Goal: Task Accomplishment & Management: Manage account settings

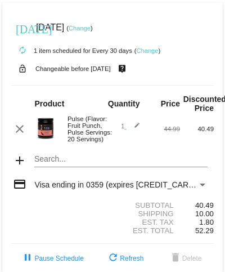
click at [150, 51] on link "Change" at bounding box center [147, 50] width 22 height 7
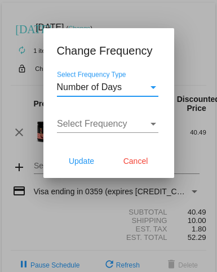
click at [153, 88] on div "Select Frequency Type" at bounding box center [153, 87] width 6 height 3
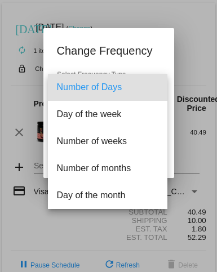
click at [147, 59] on div at bounding box center [108, 136] width 217 height 272
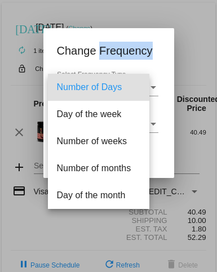
click at [147, 59] on h1 "Change Frequency" at bounding box center [109, 51] width 104 height 18
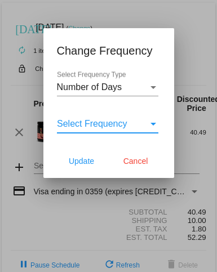
click at [151, 127] on div "Select Frequency" at bounding box center [153, 124] width 10 height 10
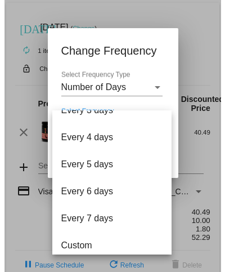
scroll to position [45, 0]
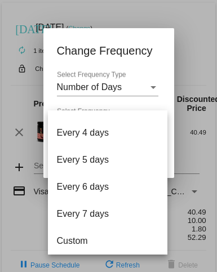
click at [135, 79] on div at bounding box center [108, 136] width 217 height 272
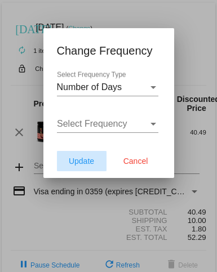
click at [84, 162] on span "Update" at bounding box center [81, 161] width 25 height 9
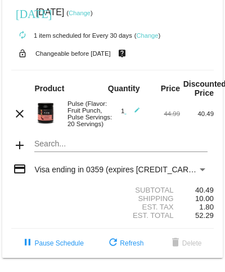
scroll to position [44, 0]
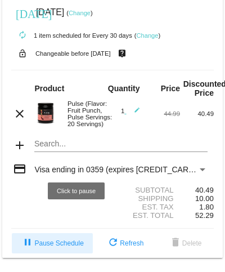
click at [34, 236] on mat-icon "pause" at bounding box center [28, 243] width 14 height 14
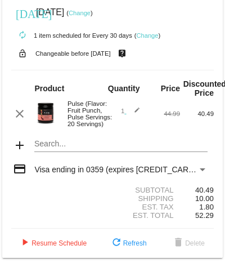
scroll to position [44, 0]
click at [200, 168] on div "Payment Method" at bounding box center [203, 169] width 6 height 3
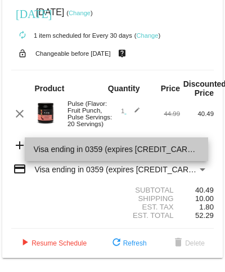
click at [194, 148] on span "Visa ending in 0359 (expires [CREDIT_CARD_DATA])" at bounding box center [117, 149] width 166 height 24
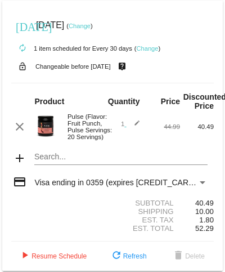
scroll to position [0, 0]
